Goal: Task Accomplishment & Management: Use online tool/utility

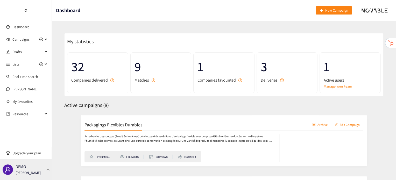
click at [47, 165] on div "DEMO [PERSON_NAME]" at bounding box center [26, 169] width 52 height 21
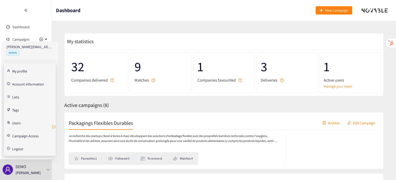
click at [54, 127] on icon "retweet" at bounding box center [54, 127] width 4 height 4
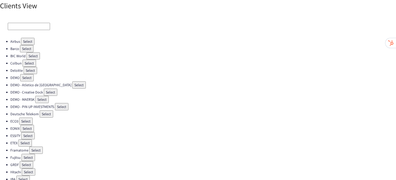
click at [28, 139] on button "Select" at bounding box center [24, 142] width 13 height 7
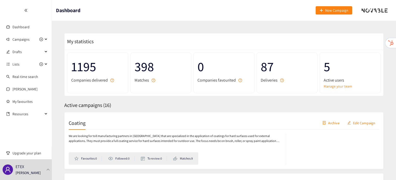
click at [73, 127] on div "Coating Archive Edit Campaign" at bounding box center [224, 123] width 311 height 13
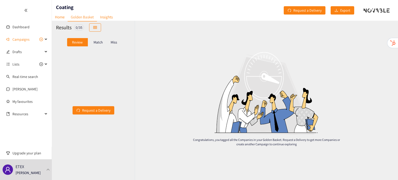
click at [113, 42] on p "Miss" at bounding box center [114, 42] width 6 height 4
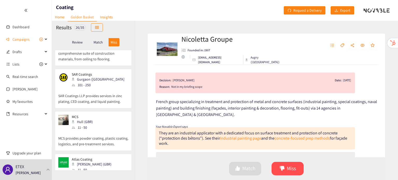
scroll to position [1085, 0]
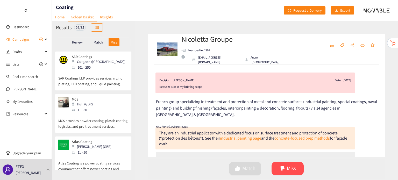
click at [97, 44] on p "Match" at bounding box center [98, 42] width 9 height 4
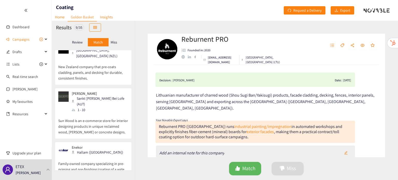
scroll to position [0, 0]
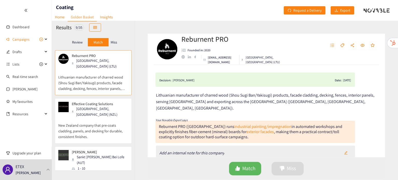
click at [79, 110] on div "[GEOGRAPHIC_DATA], [GEOGRAPHIC_DATA] (NZL)" at bounding box center [100, 111] width 56 height 11
